Goal: Obtain resource: Download file/media

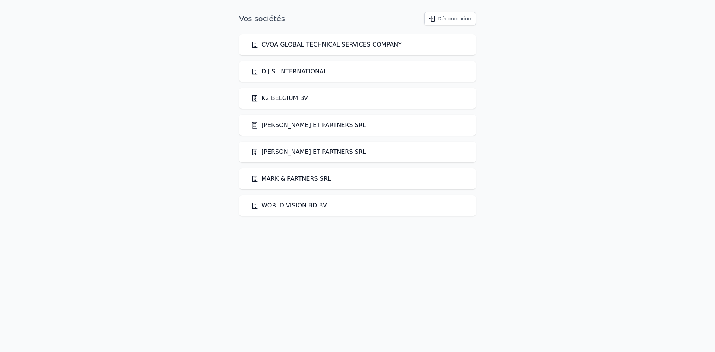
drag, startPoint x: 308, startPoint y: 129, endPoint x: 309, endPoint y: 126, distance: 3.8
click at [308, 129] on link "[PERSON_NAME] ET PARTNERS SRL" at bounding box center [308, 125] width 115 height 9
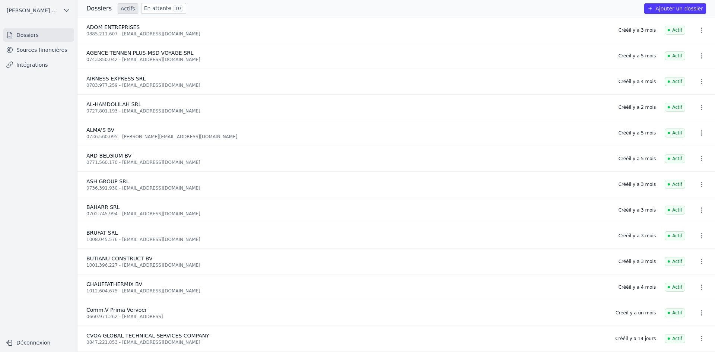
click at [47, 43] on ul "Dossiers Sources financières Intégrations" at bounding box center [38, 49] width 71 height 43
click at [45, 50] on link "Sources financières" at bounding box center [38, 49] width 71 height 13
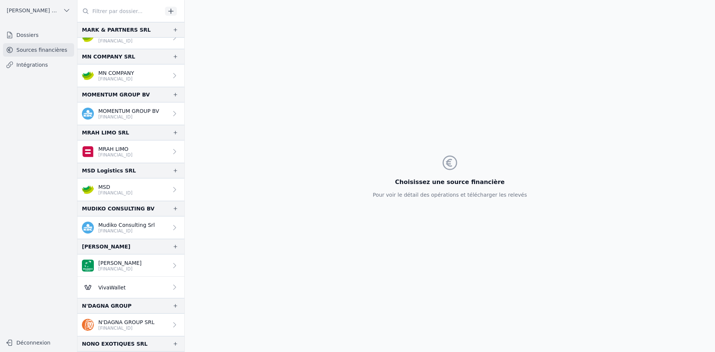
scroll to position [1081, 0]
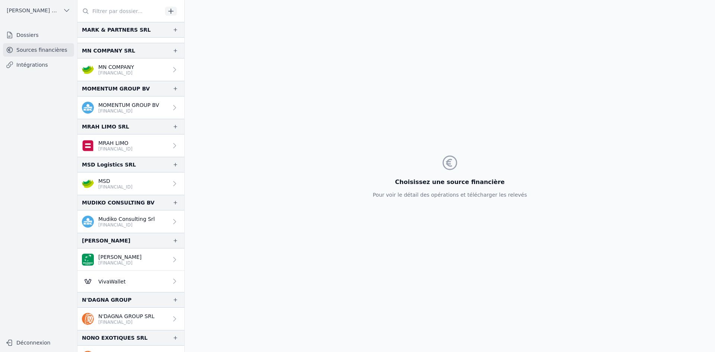
click at [113, 146] on p "[FINANCIAL_ID]" at bounding box center [115, 149] width 34 height 6
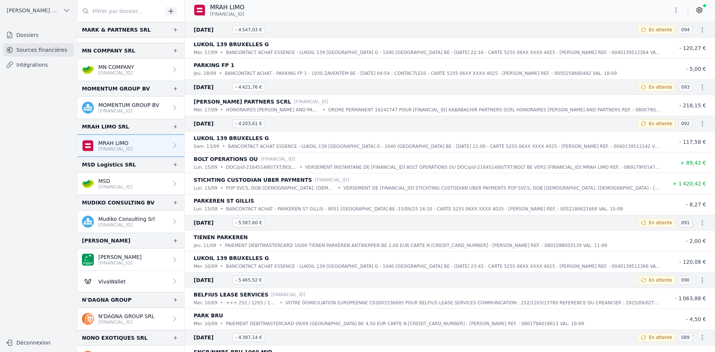
click at [138, 177] on link "MSD [FINANCIAL_ID]" at bounding box center [131, 184] width 107 height 22
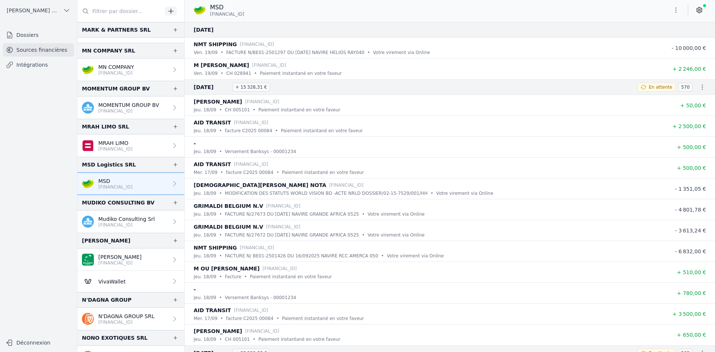
click at [139, 220] on p "Mudiko Consulting Srl" at bounding box center [126, 218] width 57 height 7
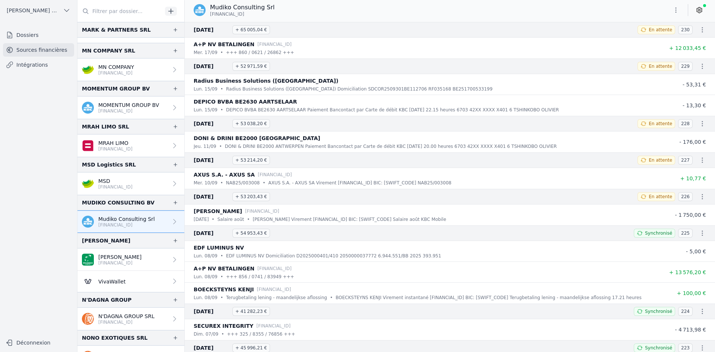
click at [671, 10] on button "button" at bounding box center [676, 10] width 15 height 12
click at [635, 43] on button "Exporter" at bounding box center [659, 40] width 54 height 14
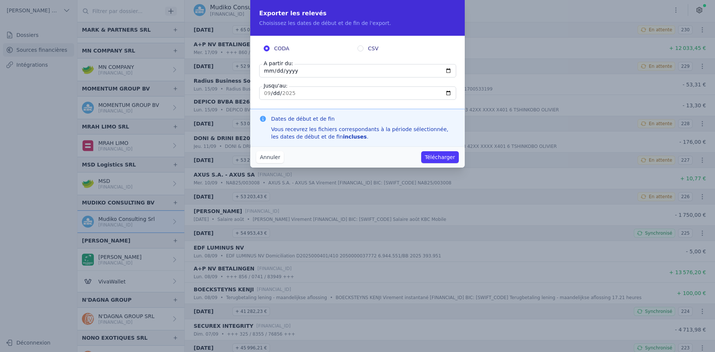
drag, startPoint x: 263, startPoint y: 68, endPoint x: 259, endPoint y: 70, distance: 4.9
click at [263, 68] on input "[DATE]" at bounding box center [357, 70] width 197 height 13
type input "[DATE]"
click at [431, 154] on button "Télécharger" at bounding box center [440, 157] width 38 height 12
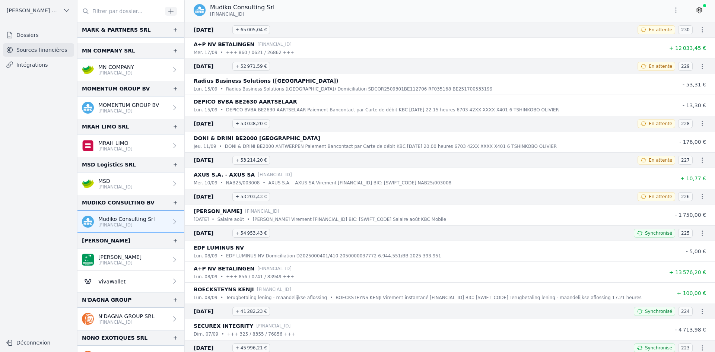
click at [129, 257] on p "[PERSON_NAME]" at bounding box center [119, 256] width 43 height 7
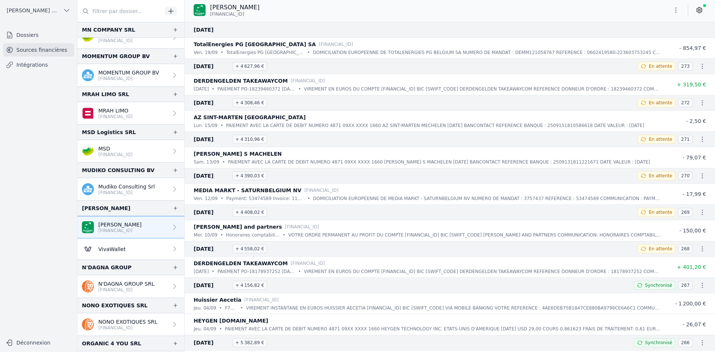
scroll to position [1155, 0]
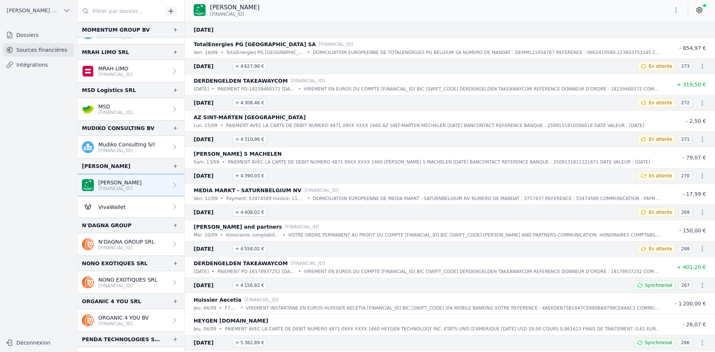
click at [673, 14] on button "button" at bounding box center [676, 10] width 15 height 12
click at [637, 41] on icon "button" at bounding box center [639, 40] width 6 height 6
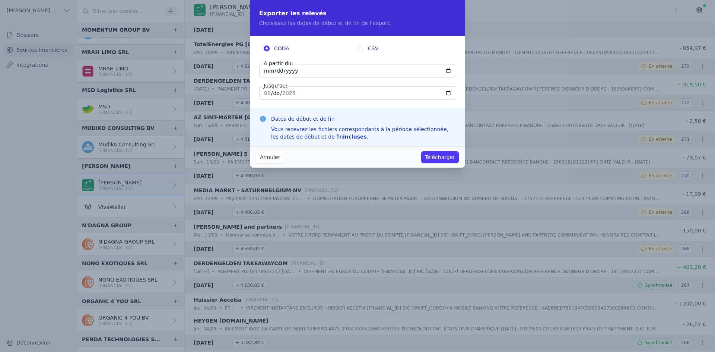
click at [265, 75] on input "[DATE]" at bounding box center [357, 70] width 197 height 13
type input "[DATE]"
click at [433, 155] on button "Télécharger" at bounding box center [440, 157] width 38 height 12
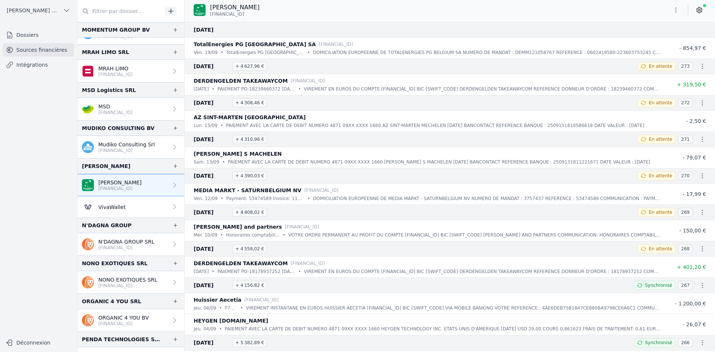
click at [117, 285] on p "[FINANCIAL_ID]" at bounding box center [127, 286] width 59 height 6
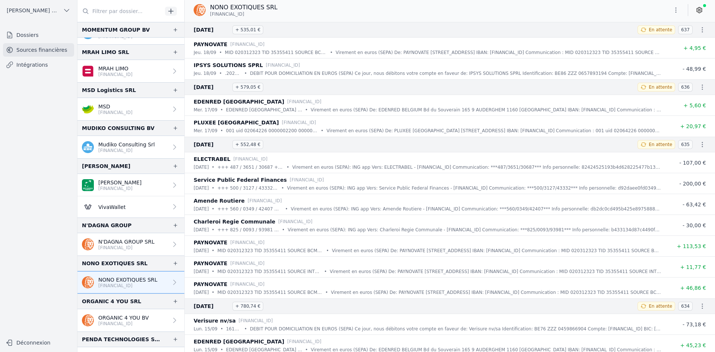
click at [676, 9] on icon "button" at bounding box center [676, 9] width 7 height 7
click at [645, 44] on button "Exporter" at bounding box center [659, 40] width 54 height 14
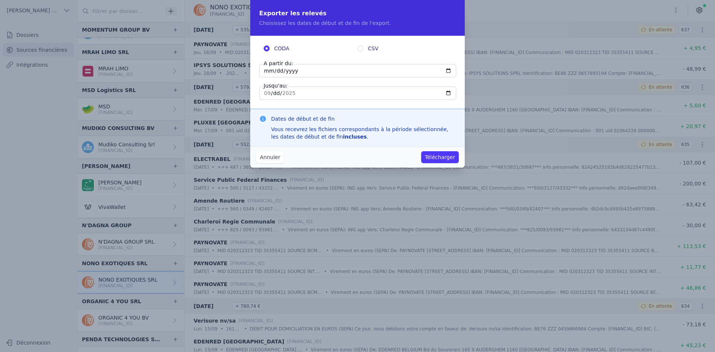
click at [268, 70] on input "[DATE]" at bounding box center [357, 70] width 197 height 13
type input "[DATE]"
click at [421, 151] on button "Télécharger" at bounding box center [440, 157] width 38 height 12
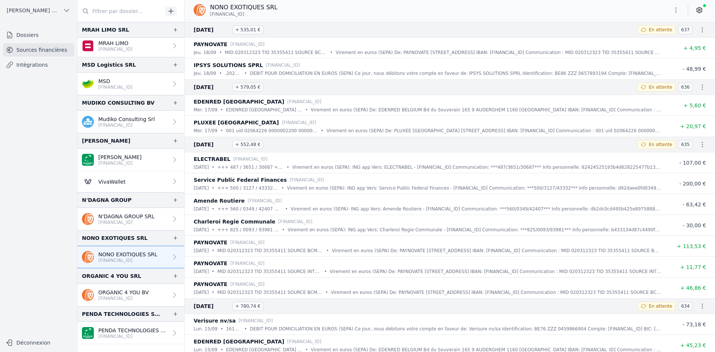
scroll to position [1192, 0]
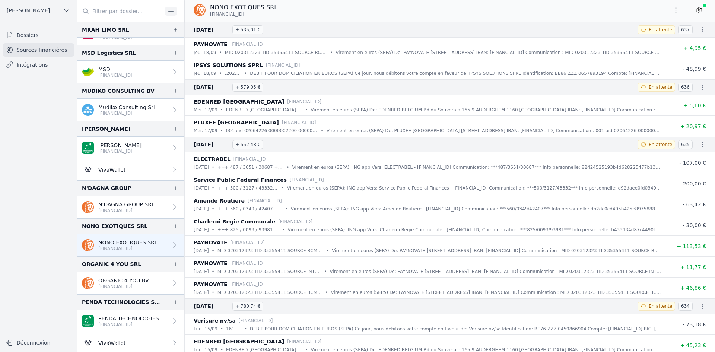
click at [679, 10] on icon "button" at bounding box center [676, 9] width 7 height 7
click at [664, 39] on button "Exporter" at bounding box center [659, 40] width 54 height 14
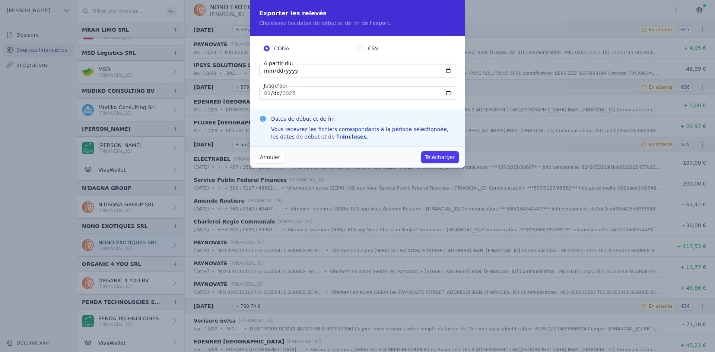
click at [267, 77] on input "[DATE]" at bounding box center [357, 70] width 197 height 13
type input "[DATE]"
click at [435, 155] on button "Télécharger" at bounding box center [440, 157] width 38 height 12
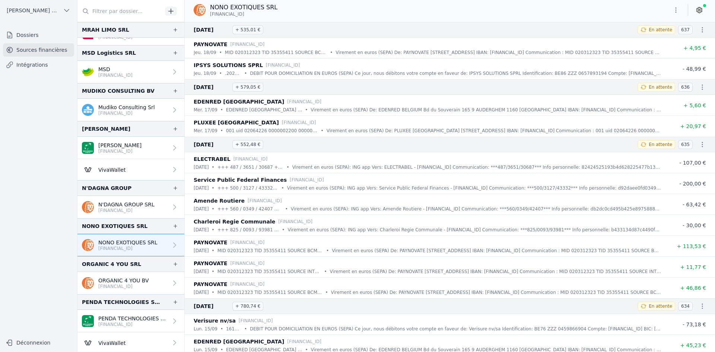
click at [129, 279] on p "ORGANIC 4 YOU BV" at bounding box center [123, 280] width 51 height 7
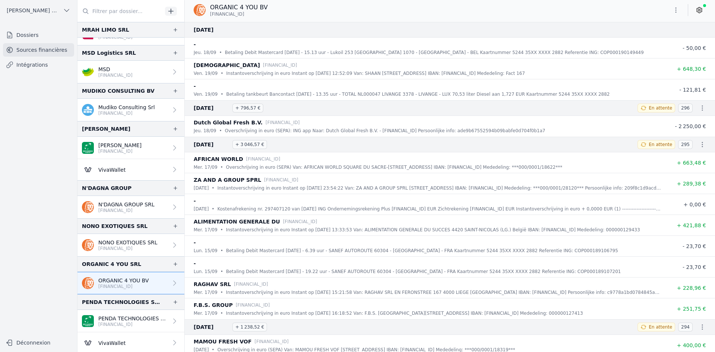
click at [677, 9] on icon "button" at bounding box center [676, 9] width 7 height 7
click at [664, 37] on button "Exporter" at bounding box center [659, 40] width 54 height 14
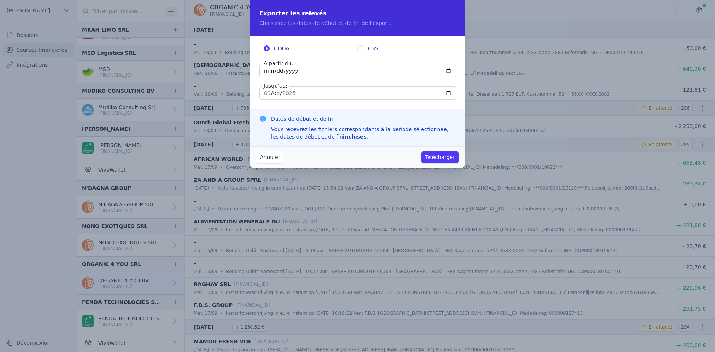
click at [267, 70] on input "[DATE]" at bounding box center [357, 70] width 197 height 13
type input "[DATE]"
click at [449, 156] on button "Télécharger" at bounding box center [440, 157] width 38 height 12
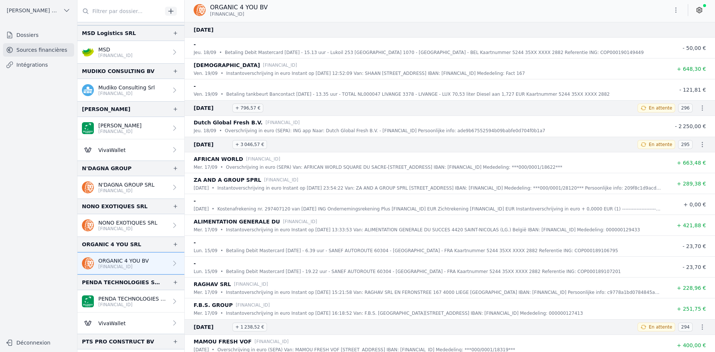
scroll to position [1230, 0]
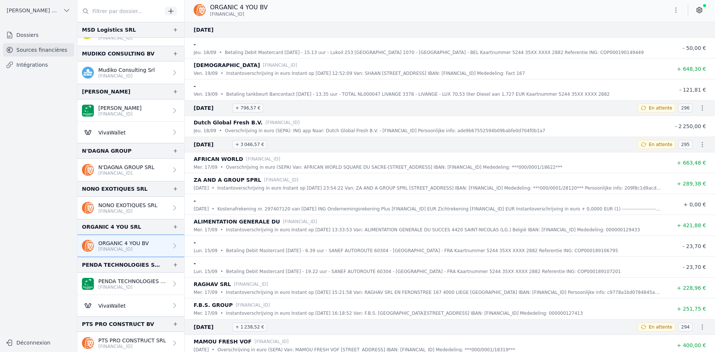
click at [124, 275] on link "PENDA TECHNOLOGIES SPRL [FINANCIAL_ID]" at bounding box center [131, 284] width 107 height 22
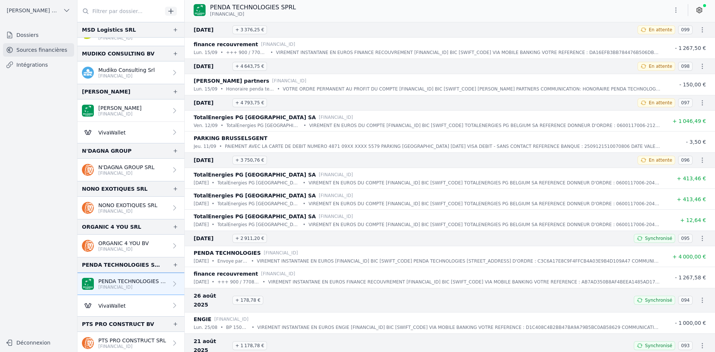
click at [675, 10] on icon "button" at bounding box center [676, 9] width 7 height 7
click at [643, 44] on button "Exporter" at bounding box center [659, 40] width 54 height 14
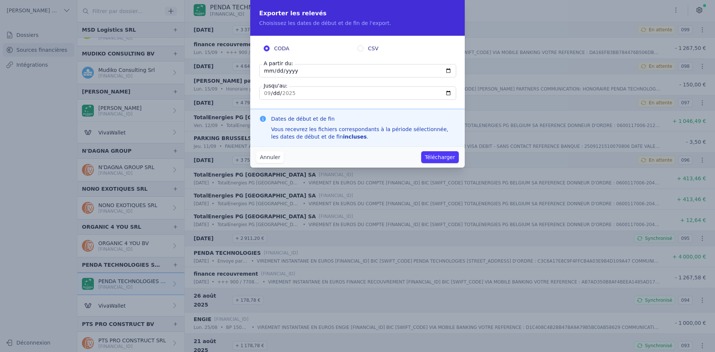
click at [264, 72] on input "[DATE]" at bounding box center [357, 70] width 197 height 13
type input "[DATE]"
click at [431, 158] on button "Télécharger" at bounding box center [440, 157] width 38 height 12
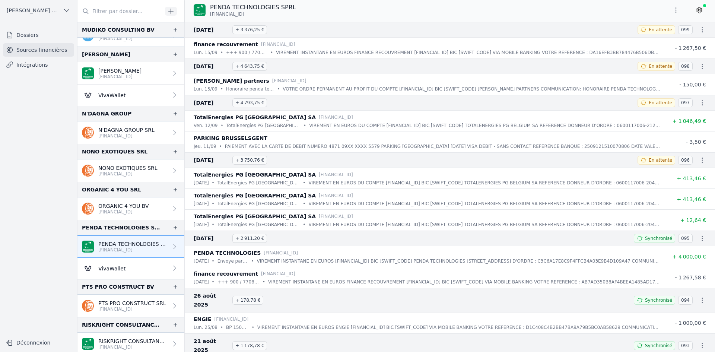
scroll to position [1304, 0]
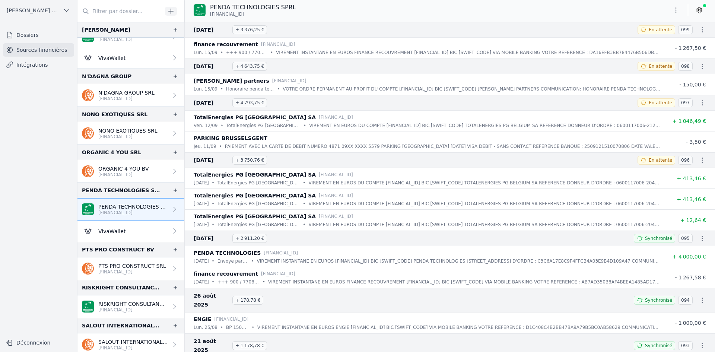
click at [145, 269] on p "PTS PRO CONSTRUCT SRL" at bounding box center [132, 265] width 68 height 7
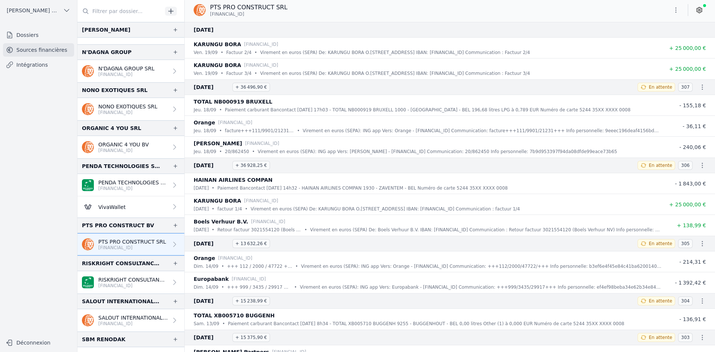
scroll to position [1341, 0]
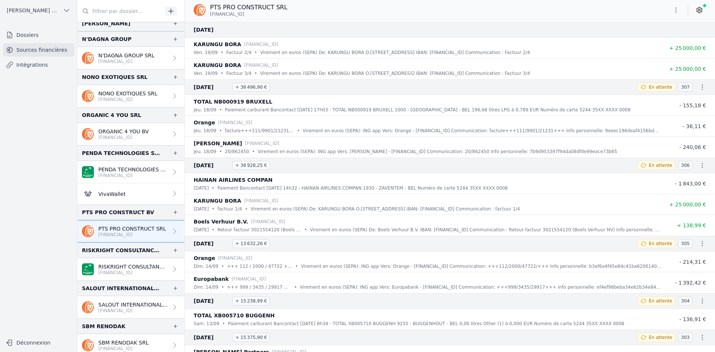
click at [121, 264] on p "RISKRIGHT CONSULTANCY BV" at bounding box center [133, 266] width 70 height 7
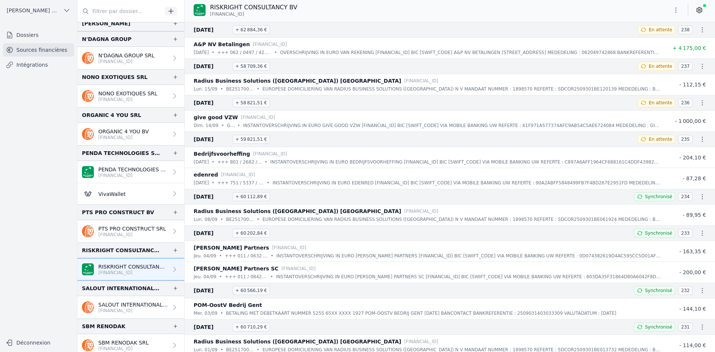
click at [674, 9] on icon "button" at bounding box center [676, 9] width 7 height 7
click at [661, 39] on button "Exporter" at bounding box center [659, 40] width 54 height 14
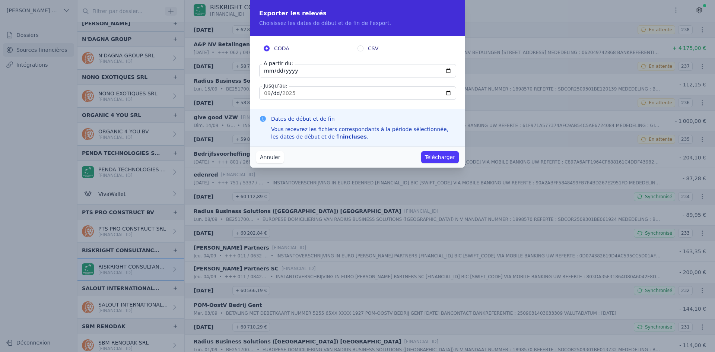
click at [269, 72] on input "[DATE]" at bounding box center [357, 70] width 197 height 13
type input "[DATE]"
click at [434, 157] on button "Télécharger" at bounding box center [440, 157] width 38 height 12
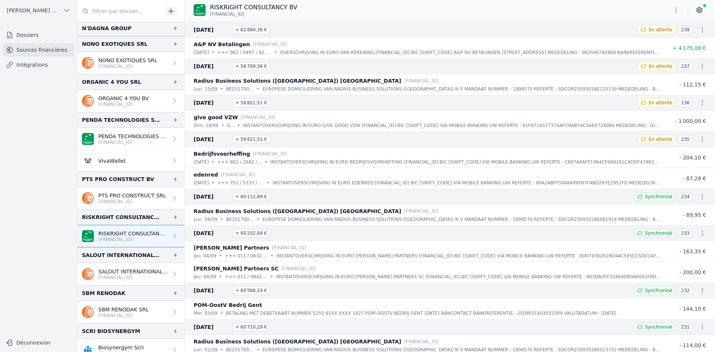
scroll to position [1453, 0]
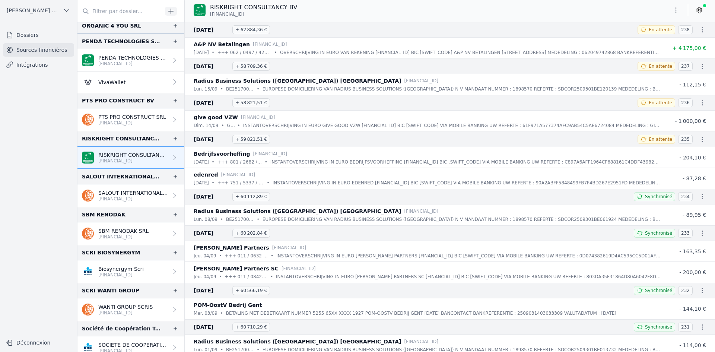
click at [118, 193] on p "SALOUT INTERNATIONAL SRL" at bounding box center [133, 192] width 70 height 7
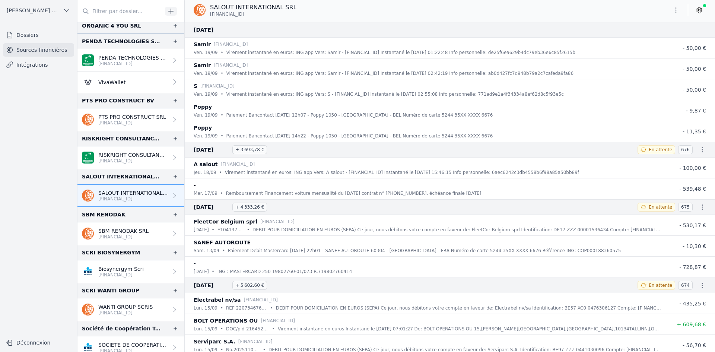
click at [675, 10] on icon "button" at bounding box center [676, 9] width 7 height 7
click at [657, 37] on button "Exporter" at bounding box center [659, 40] width 54 height 14
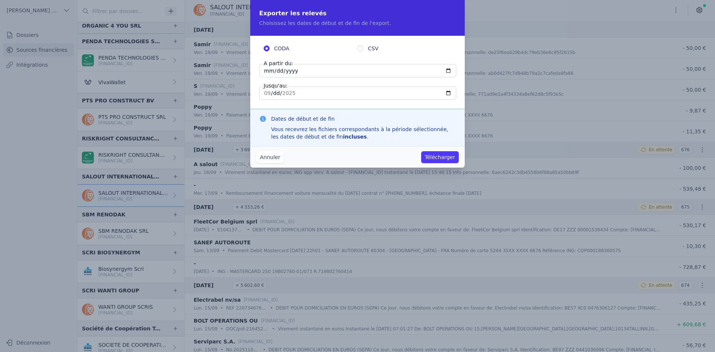
click at [262, 74] on input "[DATE]" at bounding box center [357, 70] width 197 height 13
type input "[DATE]"
click at [421, 151] on button "Télécharger" at bounding box center [440, 157] width 38 height 12
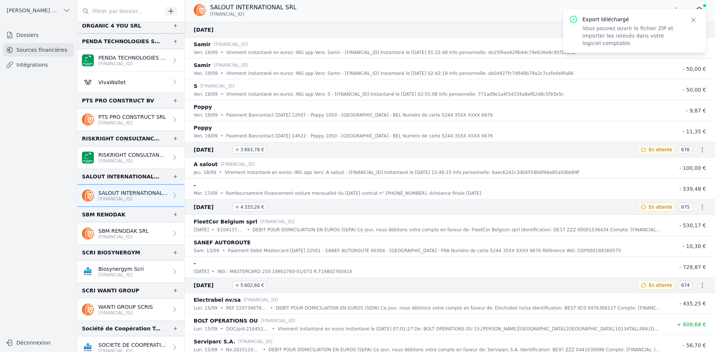
click at [121, 235] on p "[FINANCIAL_ID]" at bounding box center [123, 237] width 50 height 6
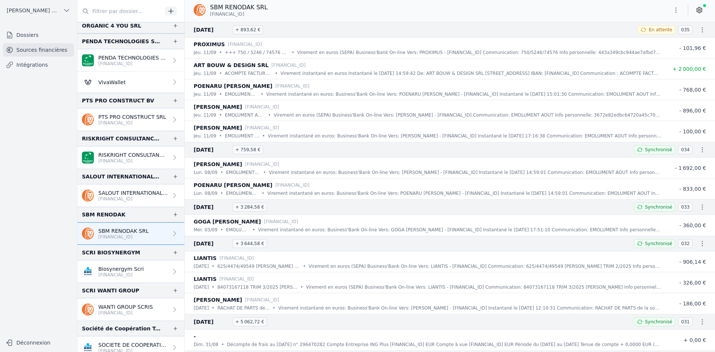
click at [132, 266] on p "Biosynergym Scri" at bounding box center [120, 268] width 45 height 7
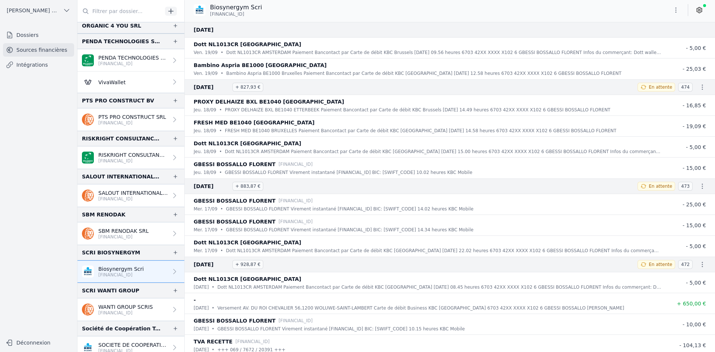
click at [676, 16] on button "button" at bounding box center [676, 10] width 15 height 12
click at [664, 39] on button "Exporter" at bounding box center [659, 40] width 54 height 14
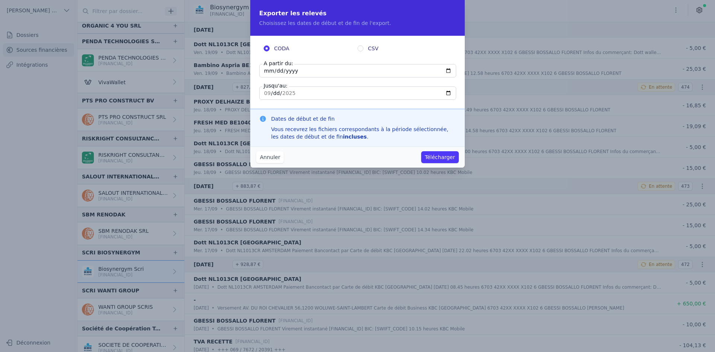
click at [272, 70] on input "[DATE]" at bounding box center [357, 70] width 197 height 13
type input "[DATE]"
click at [446, 156] on button "Télécharger" at bounding box center [440, 157] width 38 height 12
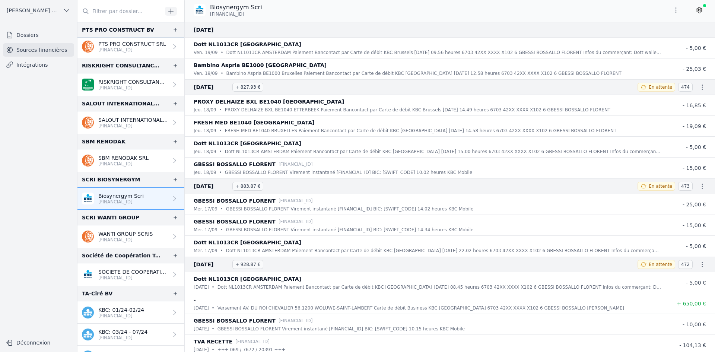
scroll to position [1528, 0]
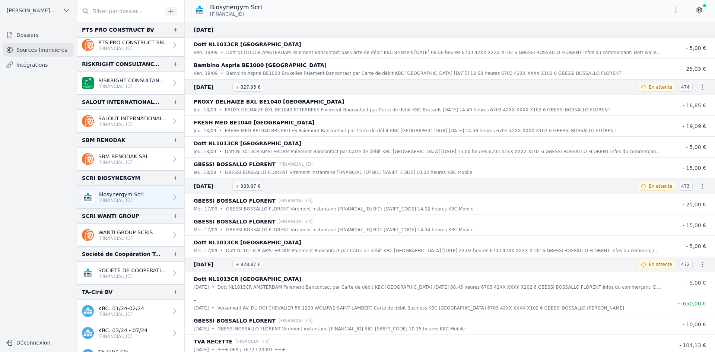
click at [123, 229] on p "WANTI GROUP SCRIS" at bounding box center [125, 232] width 54 height 7
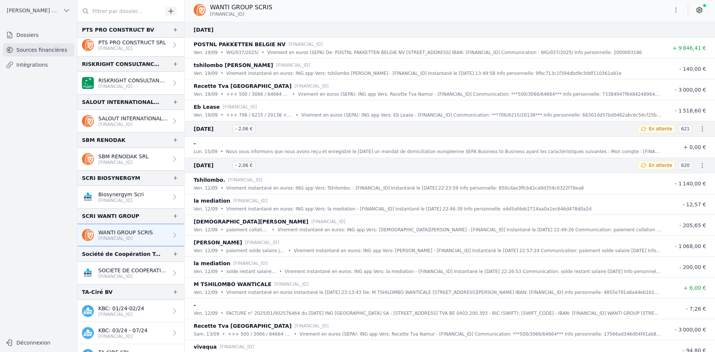
click at [673, 10] on icon "button" at bounding box center [676, 9] width 7 height 7
click at [661, 39] on button "Exporter" at bounding box center [659, 40] width 54 height 14
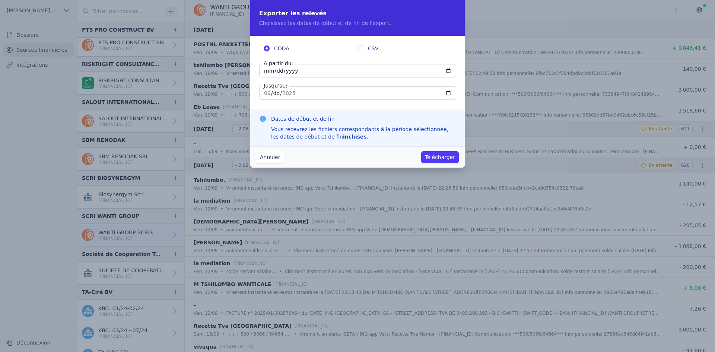
click at [266, 71] on input "[DATE]" at bounding box center [357, 70] width 197 height 13
click at [264, 158] on button "Annuler" at bounding box center [270, 157] width 28 height 12
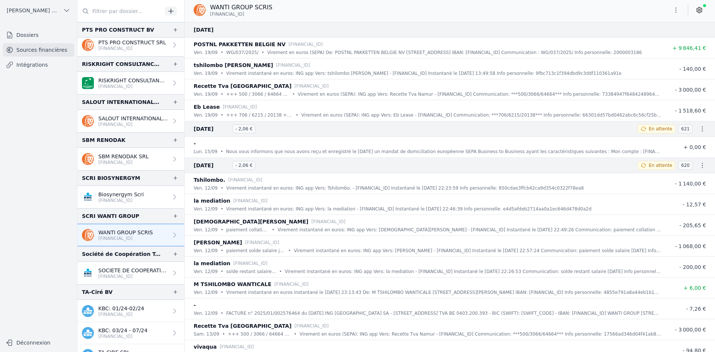
click at [109, 273] on p "SOCIETE DE COOPERATION TECHNIQUE SR" at bounding box center [133, 270] width 70 height 7
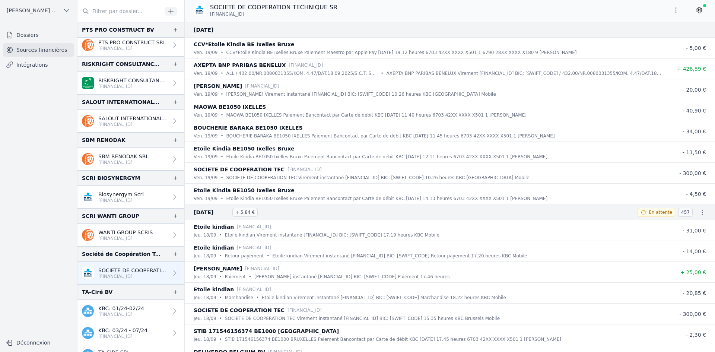
click at [675, 12] on icon "button" at bounding box center [676, 9] width 7 height 7
click at [661, 39] on button "Exporter" at bounding box center [659, 40] width 54 height 14
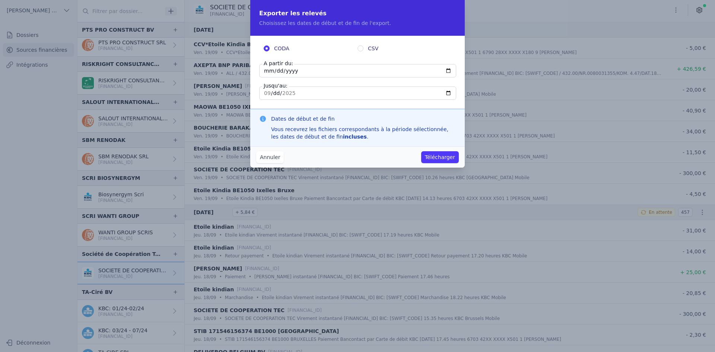
click at [268, 71] on input "[DATE]" at bounding box center [357, 70] width 197 height 13
type input "[DATE]"
click at [421, 151] on button "Télécharger" at bounding box center [440, 157] width 38 height 12
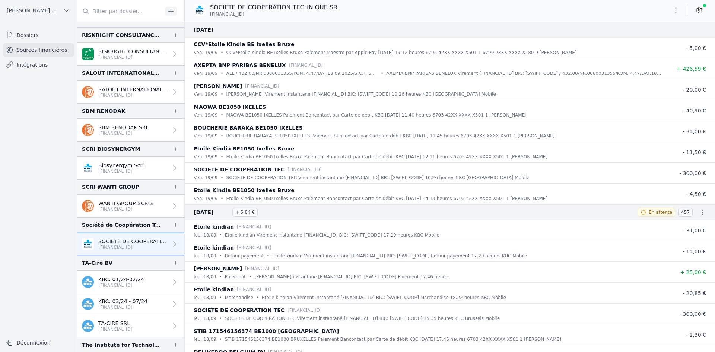
scroll to position [1565, 0]
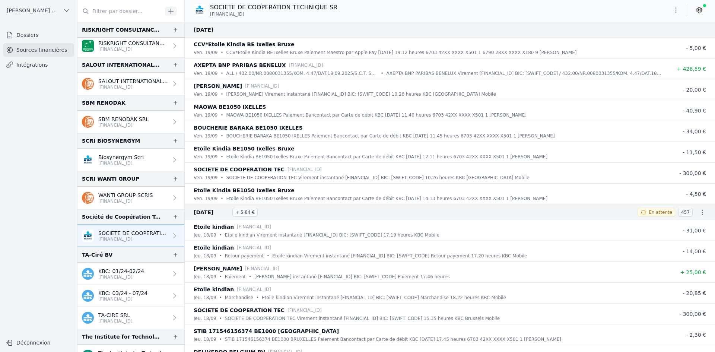
click at [121, 316] on p "TA-CIRE SRL" at bounding box center [115, 315] width 34 height 7
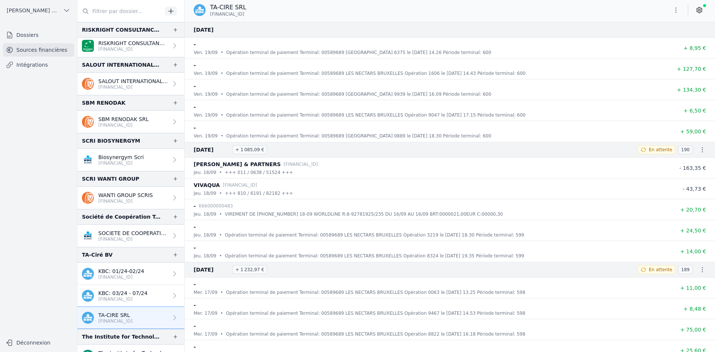
click at [676, 8] on icon "button" at bounding box center [676, 9] width 1 height 5
click at [658, 44] on button "Exporter" at bounding box center [659, 40] width 54 height 14
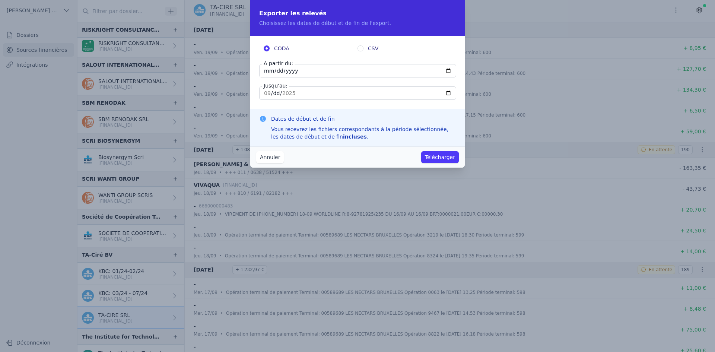
click at [272, 70] on input "[DATE]" at bounding box center [357, 70] width 197 height 13
type input "[DATE]"
click at [421, 151] on button "Télécharger" at bounding box center [440, 157] width 38 height 12
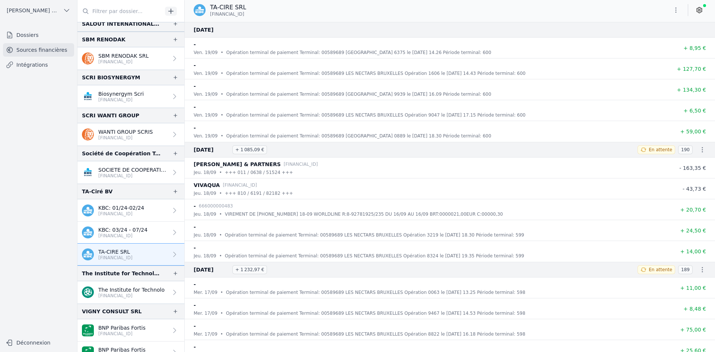
scroll to position [1640, 0]
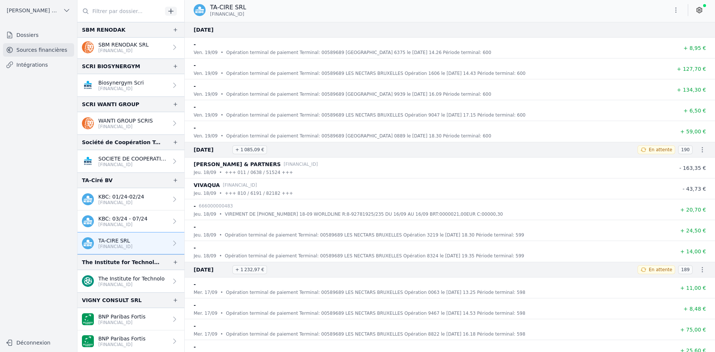
click at [124, 276] on p "The Institute for Technolo" at bounding box center [131, 278] width 66 height 7
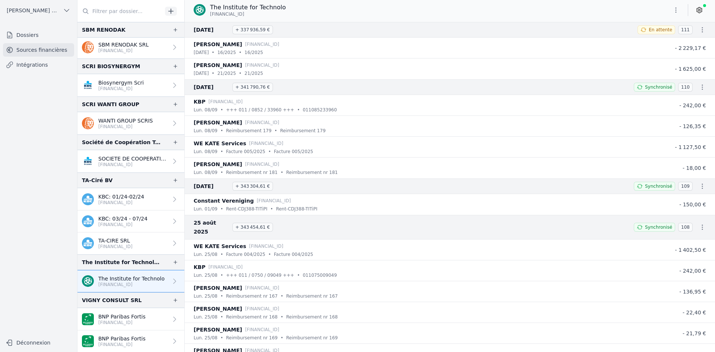
click at [677, 13] on button "button" at bounding box center [676, 10] width 15 height 12
click at [664, 45] on button "Exporter" at bounding box center [659, 40] width 54 height 14
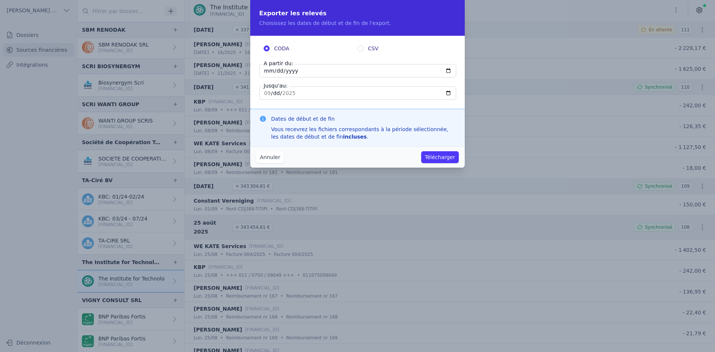
click at [269, 73] on input "[DATE]" at bounding box center [357, 70] width 197 height 13
type input "[DATE]"
click at [429, 154] on button "Télécharger" at bounding box center [440, 157] width 38 height 12
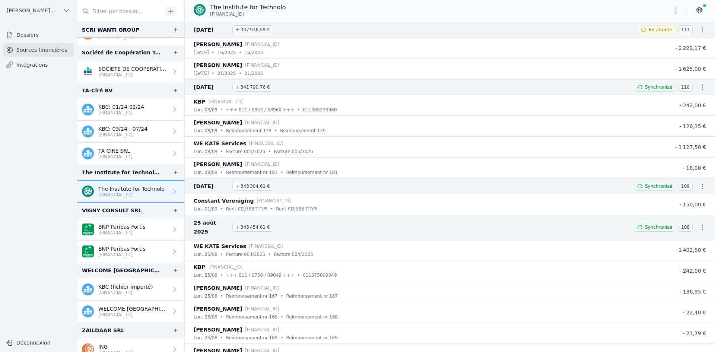
scroll to position [1738, 0]
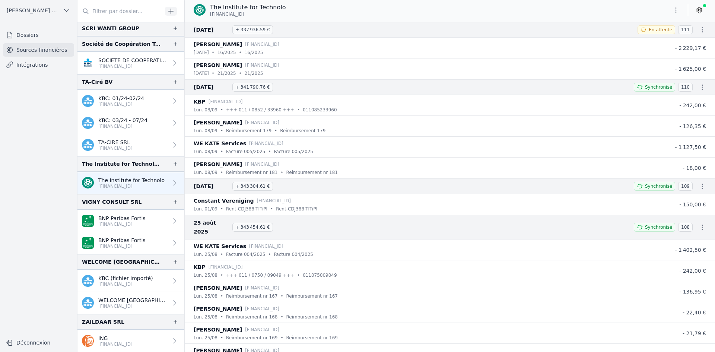
click at [132, 301] on p "WELCOME [GEOGRAPHIC_DATA] [GEOGRAPHIC_DATA] SRL" at bounding box center [133, 300] width 70 height 7
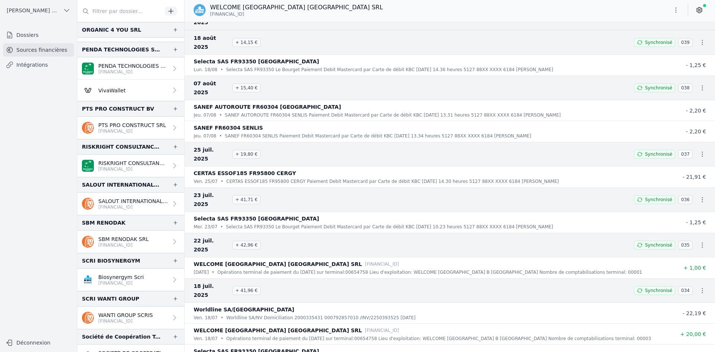
scroll to position [1440, 0]
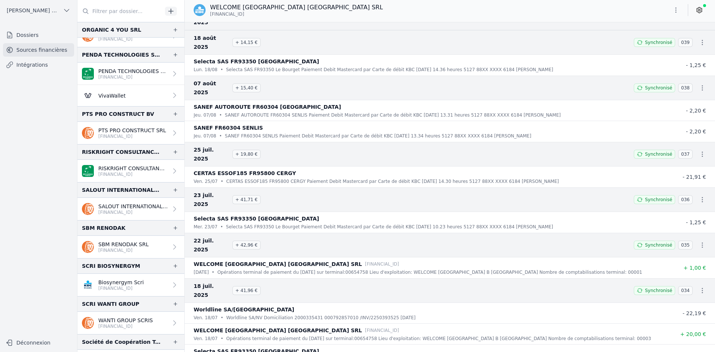
click at [118, 136] on p "[FINANCIAL_ID]" at bounding box center [132, 136] width 68 height 6
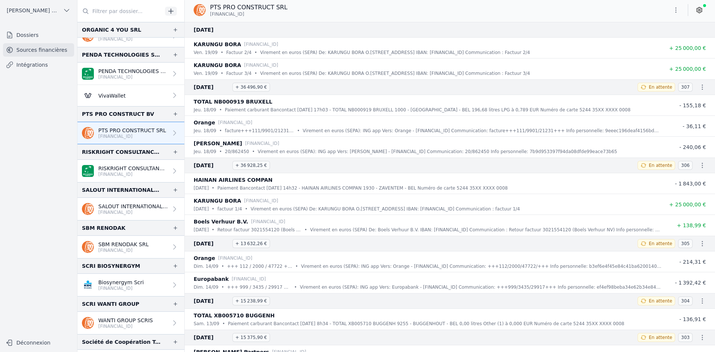
click at [121, 134] on p "[FINANCIAL_ID]" at bounding box center [132, 136] width 68 height 6
click at [673, 13] on button "button" at bounding box center [676, 10] width 15 height 12
click at [649, 39] on button "Exporter" at bounding box center [659, 40] width 54 height 14
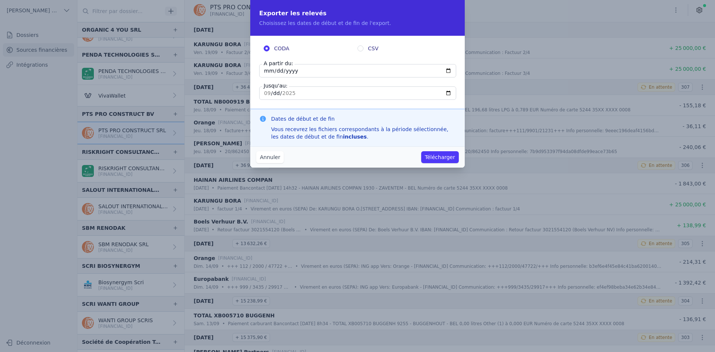
click at [266, 69] on input "[DATE]" at bounding box center [357, 70] width 197 height 13
type input "[DATE]"
click at [421, 151] on button "Télécharger" at bounding box center [440, 157] width 38 height 12
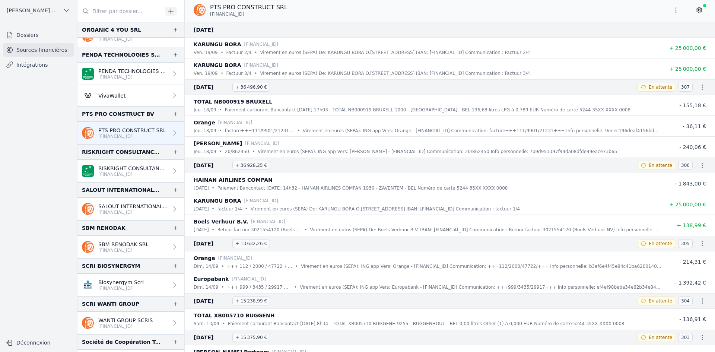
click at [125, 168] on p "RISKRIGHT CONSULTANCY BV" at bounding box center [133, 168] width 70 height 7
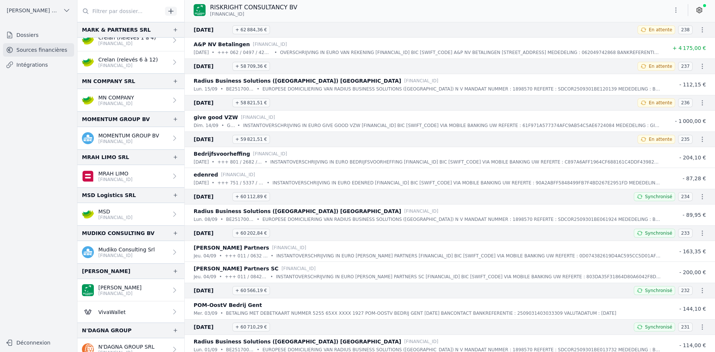
scroll to position [1043, 0]
